Goal: Task Accomplishment & Management: Use online tool/utility

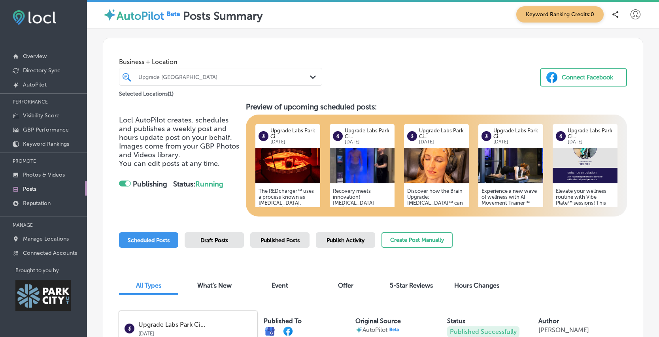
scroll to position [58, 0]
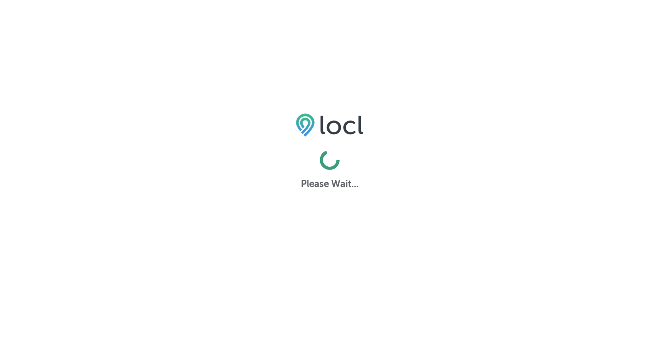
scroll to position [2, 0]
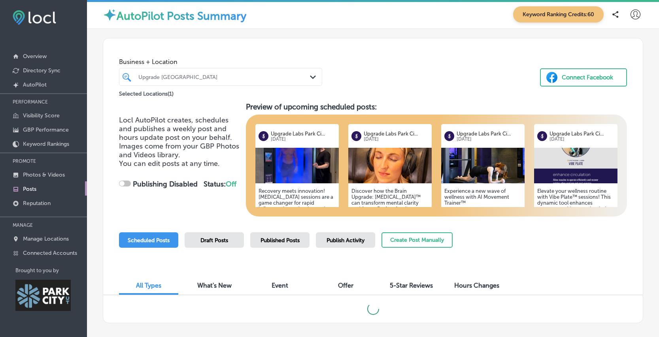
checkbox input "true"
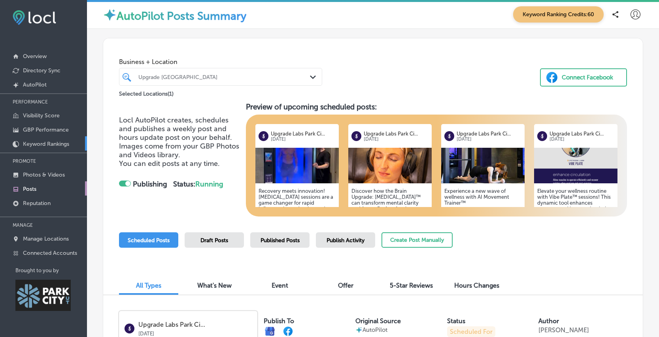
click at [54, 141] on p "Keyword Rankings" at bounding box center [46, 144] width 46 height 7
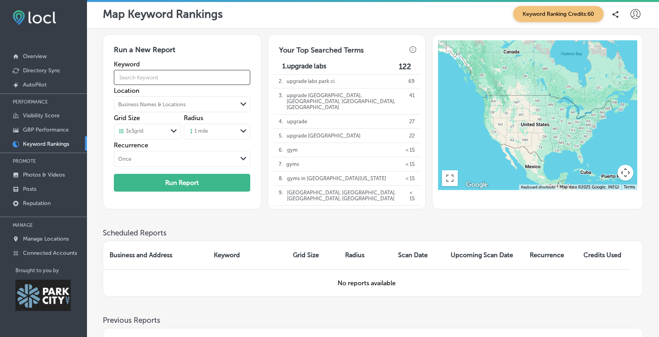
click at [153, 80] on input "text" at bounding box center [182, 77] width 136 height 22
type input "red [MEDICAL_DATA]"
click at [161, 98] on div "Keyword red [MEDICAL_DATA] Location Business Names & Locations Path Created wit…" at bounding box center [182, 114] width 136 height 108
click at [238, 138] on div "Path Created with Sketch." at bounding box center [243, 131] width 13 height 13
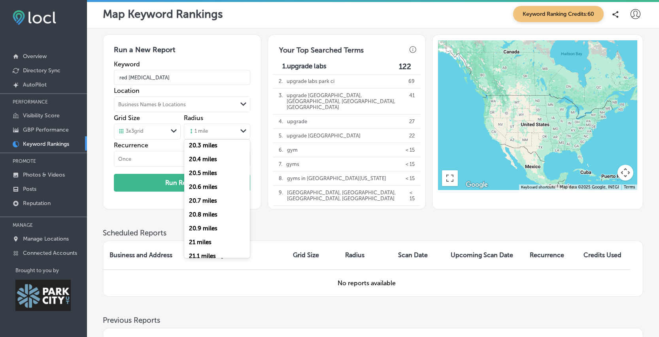
scroll to position [2799, 0]
click at [205, 107] on label "20 miles" at bounding box center [200, 103] width 23 height 7
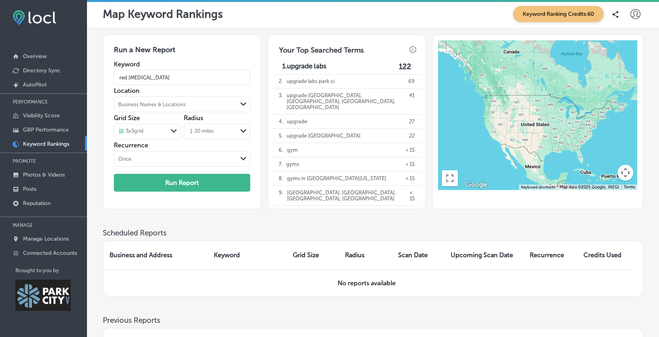
click at [168, 134] on div "Path Created with Sketch." at bounding box center [174, 131] width 13 height 13
click at [160, 168] on div "5 x 5 grid" at bounding box center [147, 162] width 66 height 14
click at [161, 131] on div "5 x 5 grid" at bounding box center [140, 131] width 53 height 9
click at [144, 207] on label "11 x 11 grid" at bounding box center [131, 203] width 25 height 7
click at [177, 192] on button "Run Report" at bounding box center [182, 183] width 136 height 18
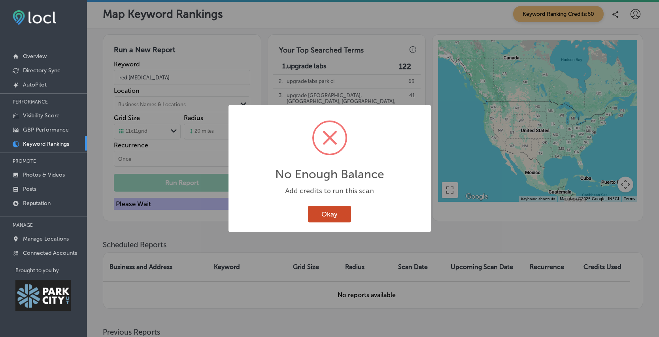
click at [318, 215] on button "Okay" at bounding box center [329, 214] width 43 height 16
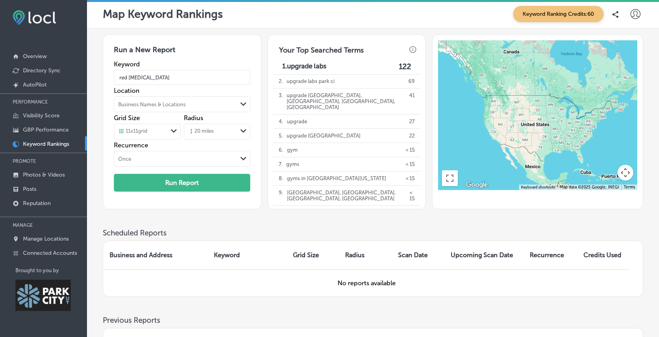
click at [168, 133] on div "Path Created with Sketch." at bounding box center [174, 131] width 13 height 13
click at [217, 131] on div "20 miles" at bounding box center [210, 132] width 53 height 12
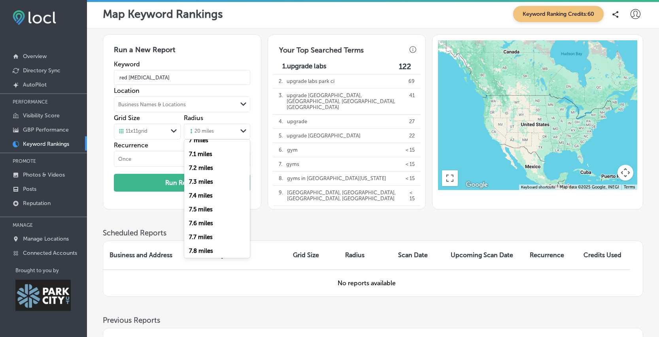
scroll to position [958, 0]
click at [197, 149] on label "7 miles" at bounding box center [198, 145] width 19 height 7
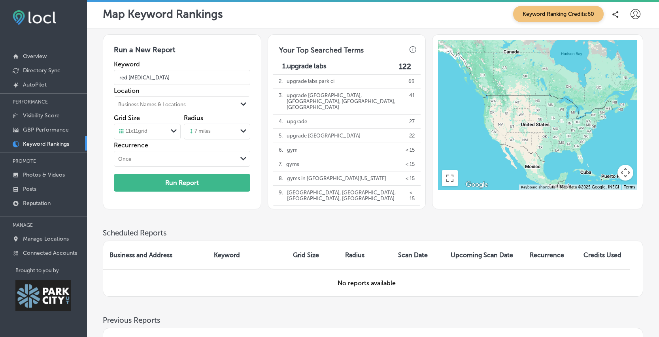
click at [162, 132] on div "11 x 11 grid" at bounding box center [140, 131] width 53 height 9
click at [153, 162] on div "5 x 5 grid" at bounding box center [147, 162] width 66 height 14
click at [179, 190] on button "Run Report" at bounding box center [182, 183] width 136 height 18
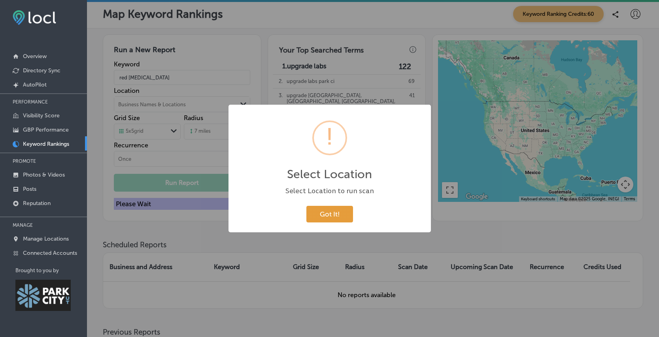
click at [312, 222] on button "Got It!" at bounding box center [329, 214] width 47 height 16
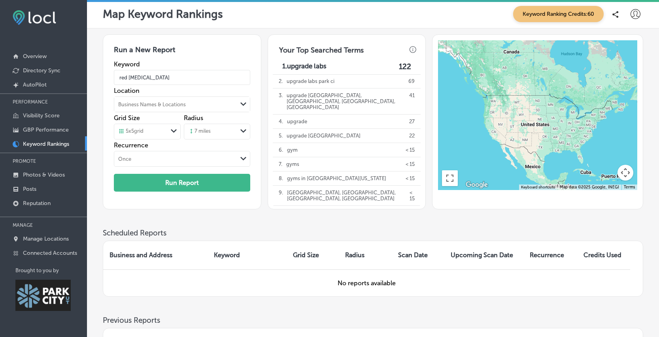
click at [231, 107] on div "Business Names & Locations" at bounding box center [175, 104] width 123 height 12
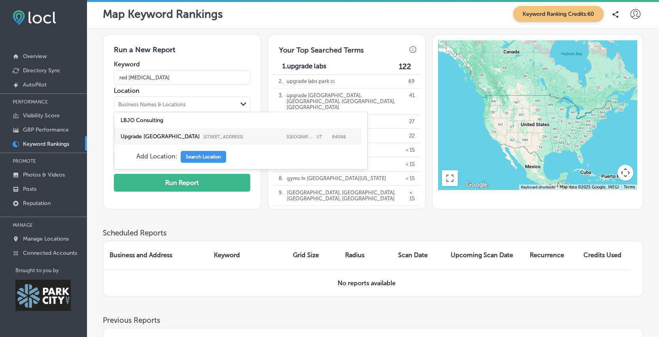
click at [215, 140] on label "[STREET_ADDRESS]" at bounding box center [243, 136] width 79 height 5
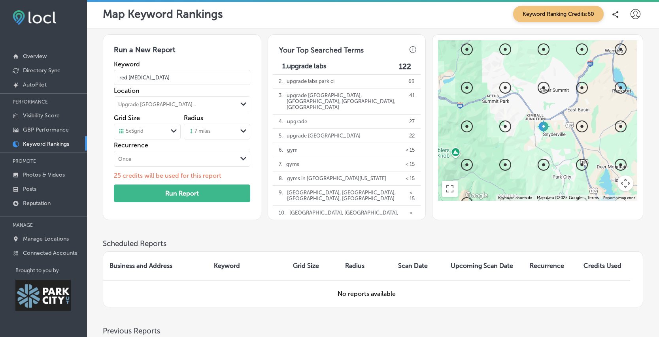
click at [171, 142] on div "Grid Size 5 x 5 grid Path Created with Sketch." at bounding box center [147, 127] width 66 height 27
click at [165, 139] on div "5 x 5 grid Path Created with Sketch." at bounding box center [147, 131] width 66 height 15
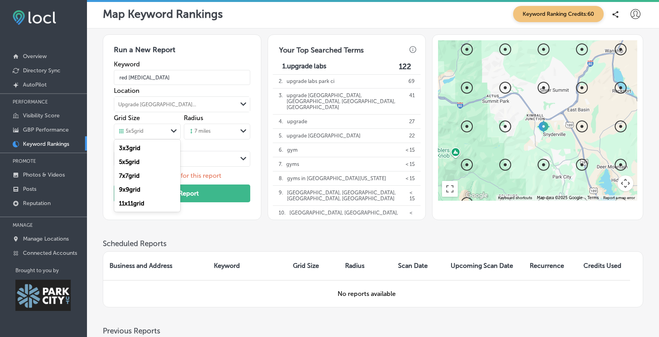
click at [151, 197] on div "9 x 9 grid" at bounding box center [147, 190] width 66 height 14
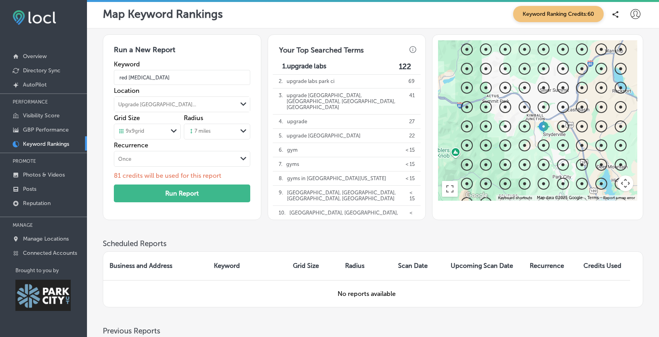
click at [144, 135] on div "9 x 9 grid" at bounding box center [131, 131] width 26 height 7
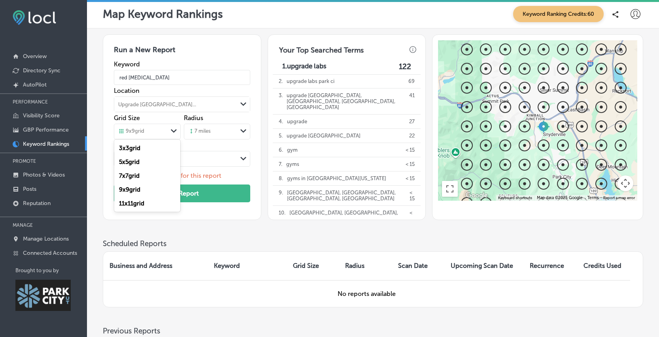
click at [135, 166] on label "5 x 5 grid" at bounding box center [129, 162] width 21 height 7
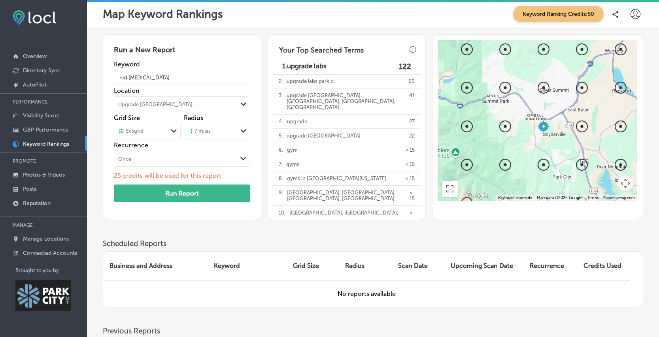
click at [149, 136] on div "5 x 5 grid" at bounding box center [140, 131] width 53 height 9
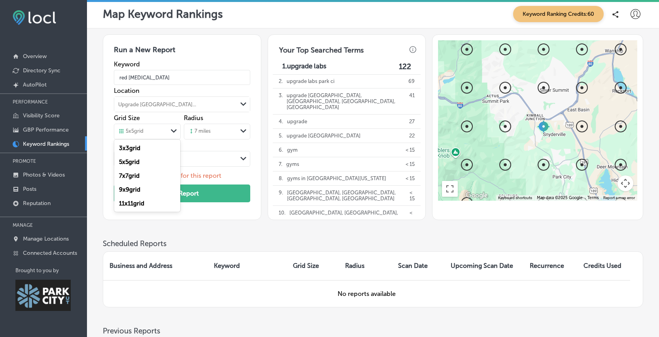
click at [147, 152] on div "3 x 3 grid" at bounding box center [147, 148] width 66 height 14
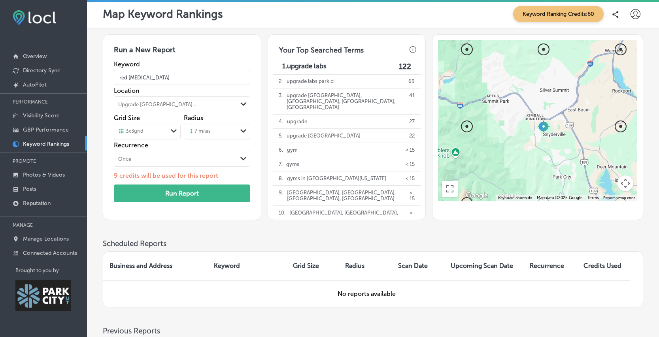
click at [155, 135] on div "3 x 3 grid" at bounding box center [140, 131] width 53 height 9
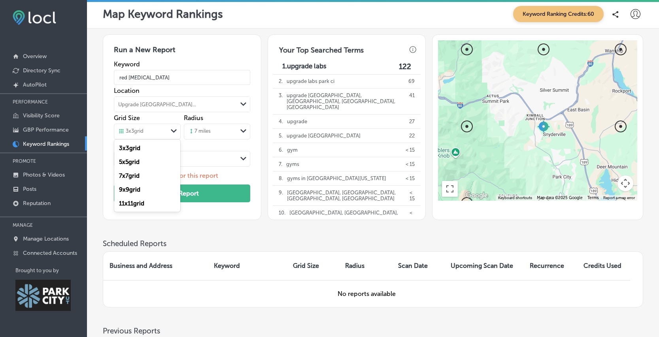
click at [138, 164] on label "5 x 5 grid" at bounding box center [129, 162] width 21 height 7
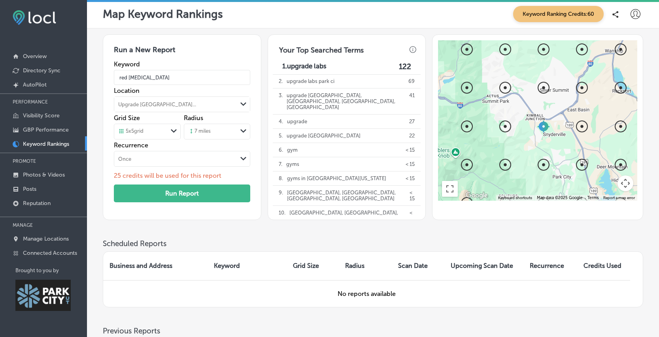
click at [229, 133] on div "7 miles" at bounding box center [210, 132] width 53 height 12
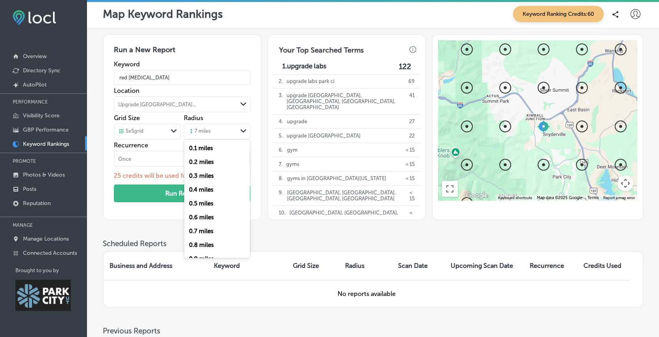
click at [214, 210] on div "0.5 miles" at bounding box center [217, 204] width 66 height 14
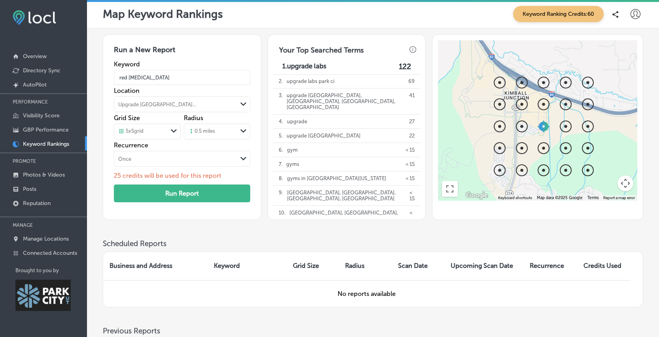
click at [231, 136] on div "0.5 miles" at bounding box center [210, 132] width 53 height 12
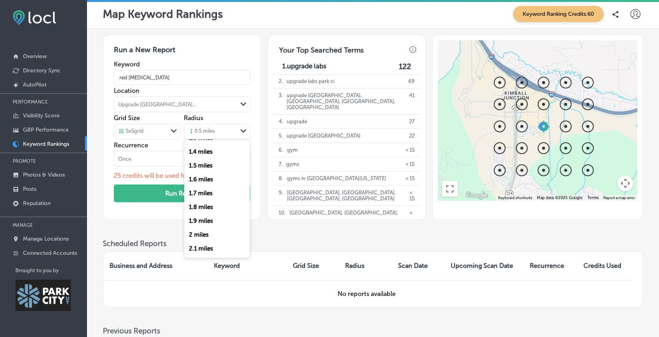
scroll to position [188, 0]
click at [207, 213] on label "1.9 miles" at bounding box center [201, 209] width 24 height 7
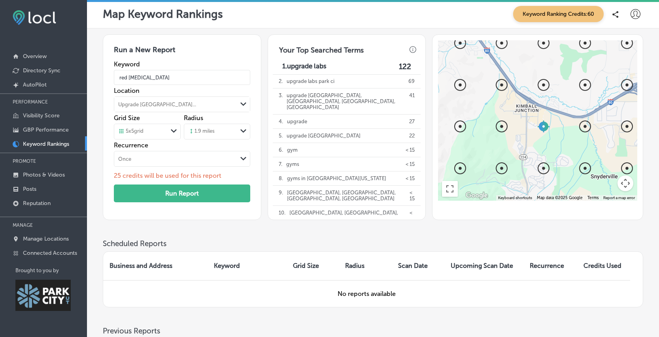
click at [222, 138] on div "1.9 miles" at bounding box center [210, 132] width 53 height 12
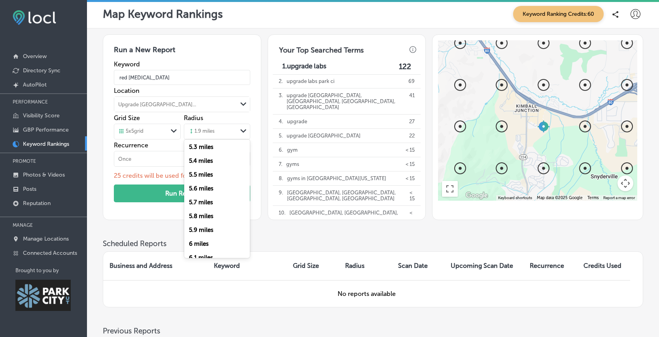
scroll to position [728, 0]
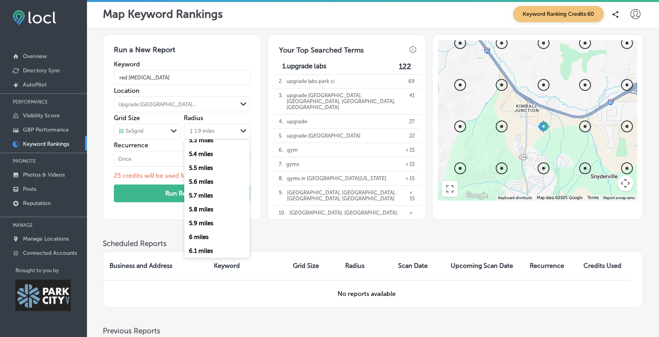
click at [204, 158] on label "5.4 miles" at bounding box center [201, 154] width 24 height 7
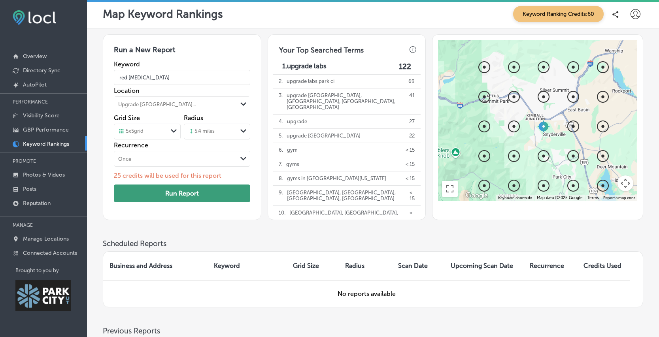
click at [192, 196] on button "Run Report" at bounding box center [182, 194] width 136 height 18
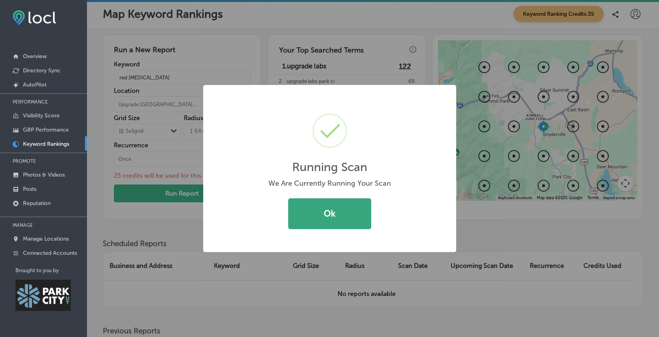
click at [302, 223] on button "Ok" at bounding box center [329, 213] width 83 height 31
